Goal: Task Accomplishment & Management: Manage account settings

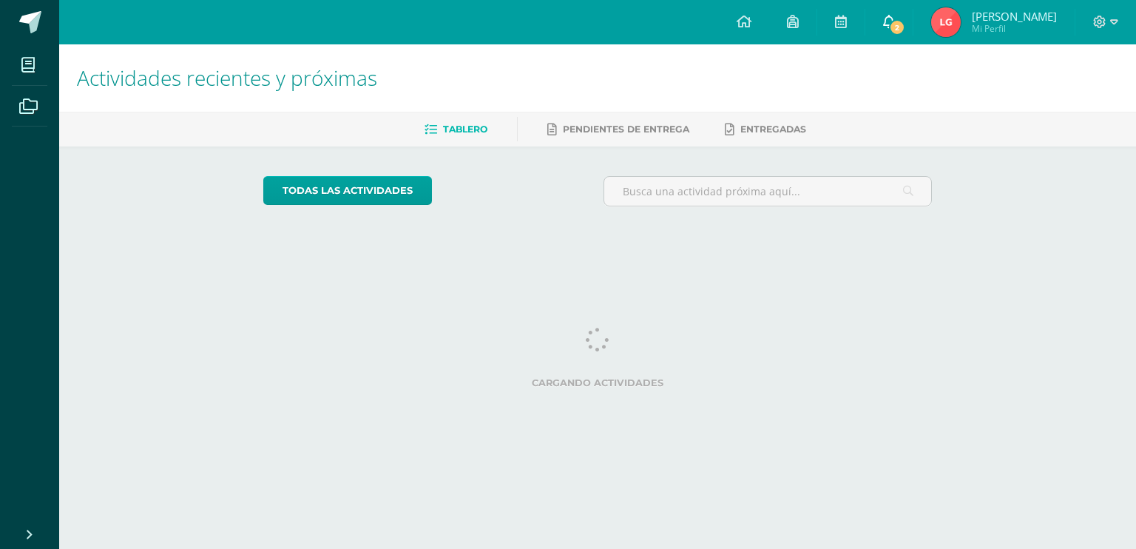
click at [905, 23] on span "2" at bounding box center [897, 27] width 16 height 16
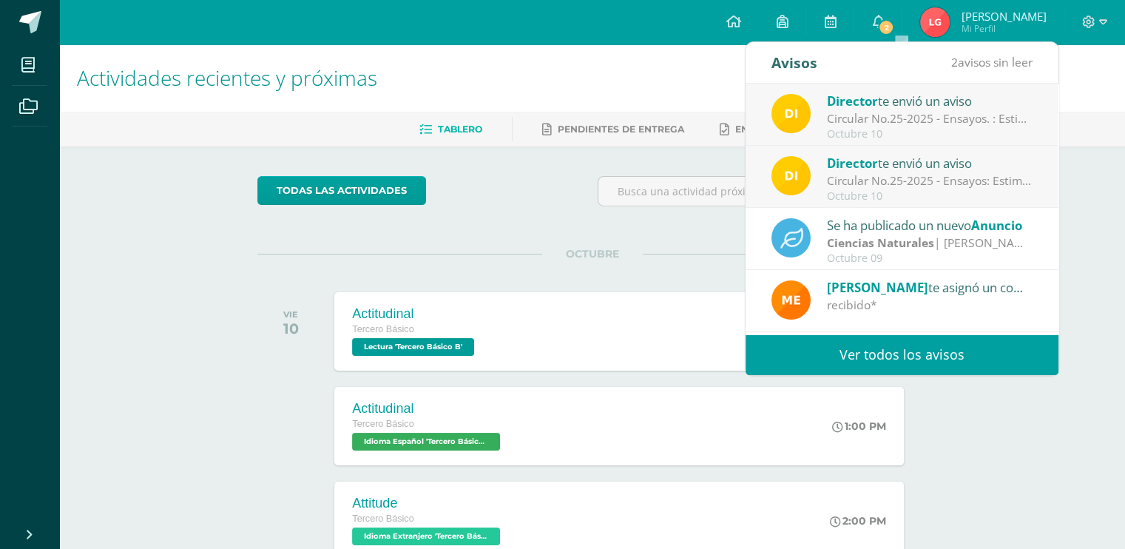
click at [834, 345] on link "Ver todos los avisos" at bounding box center [902, 354] width 313 height 41
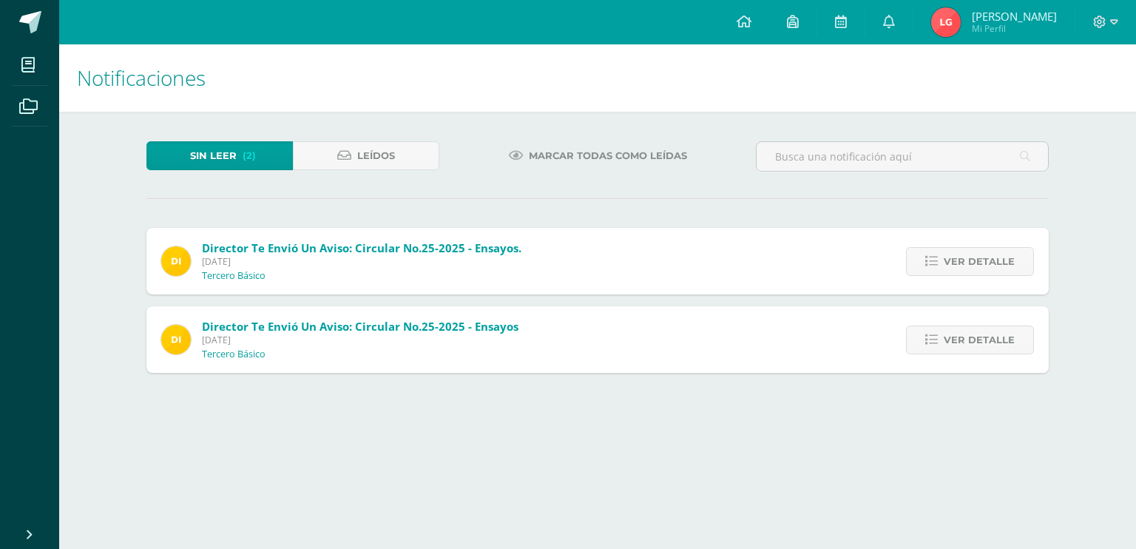
click at [561, 152] on span "Marcar todas como leídas" at bounding box center [608, 155] width 158 height 27
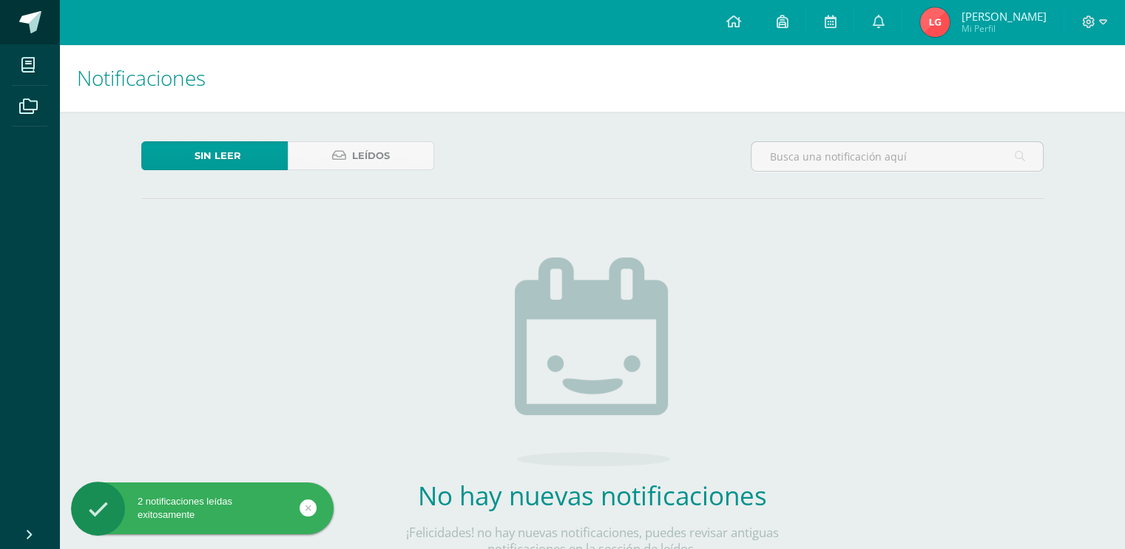
click at [38, 15] on span at bounding box center [30, 22] width 22 height 22
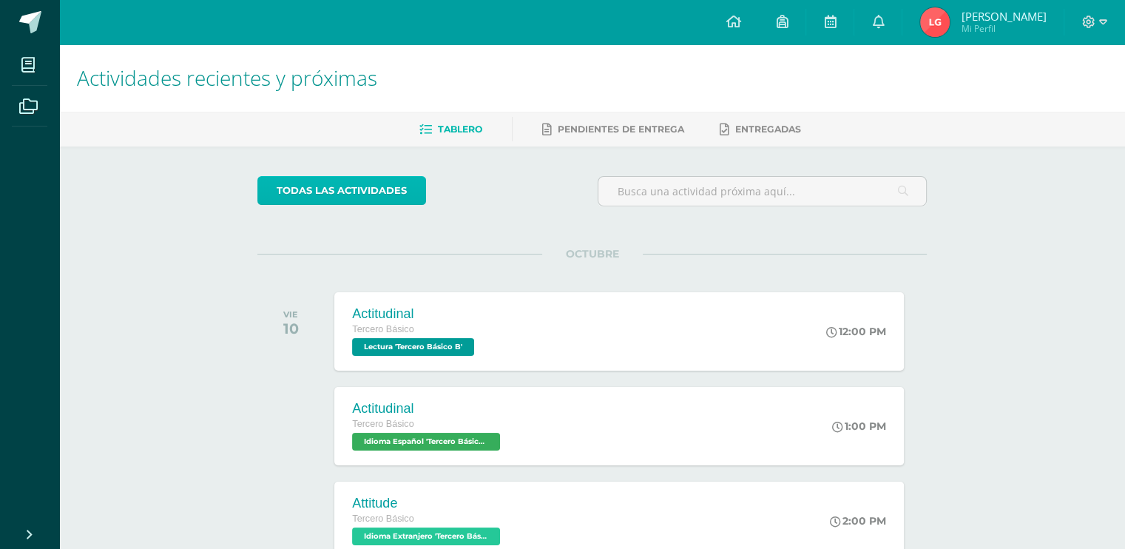
click at [373, 203] on link "todas las Actividades" at bounding box center [341, 190] width 169 height 29
